Goal: Find specific page/section: Find specific page/section

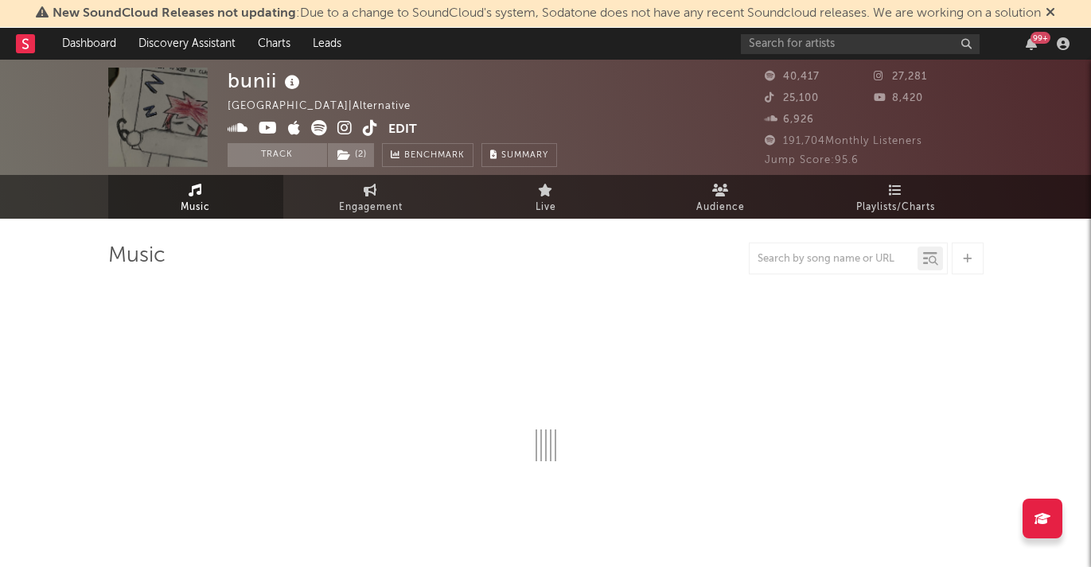
select select "6m"
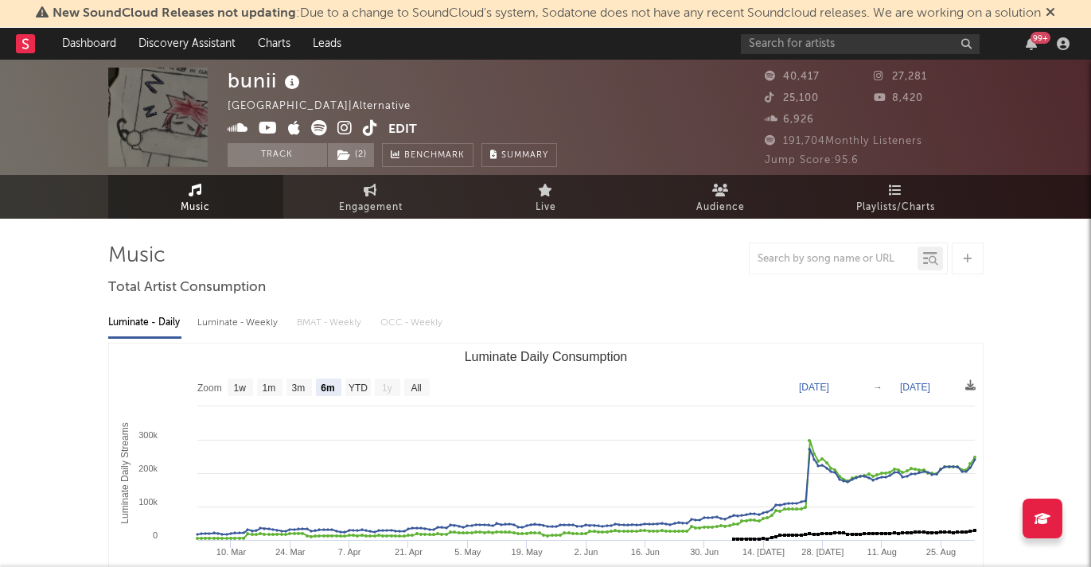
click at [1055, 14] on icon at bounding box center [1051, 12] width 10 height 13
